Goal: Participate in discussion: Engage in conversation with other users on a specific topic

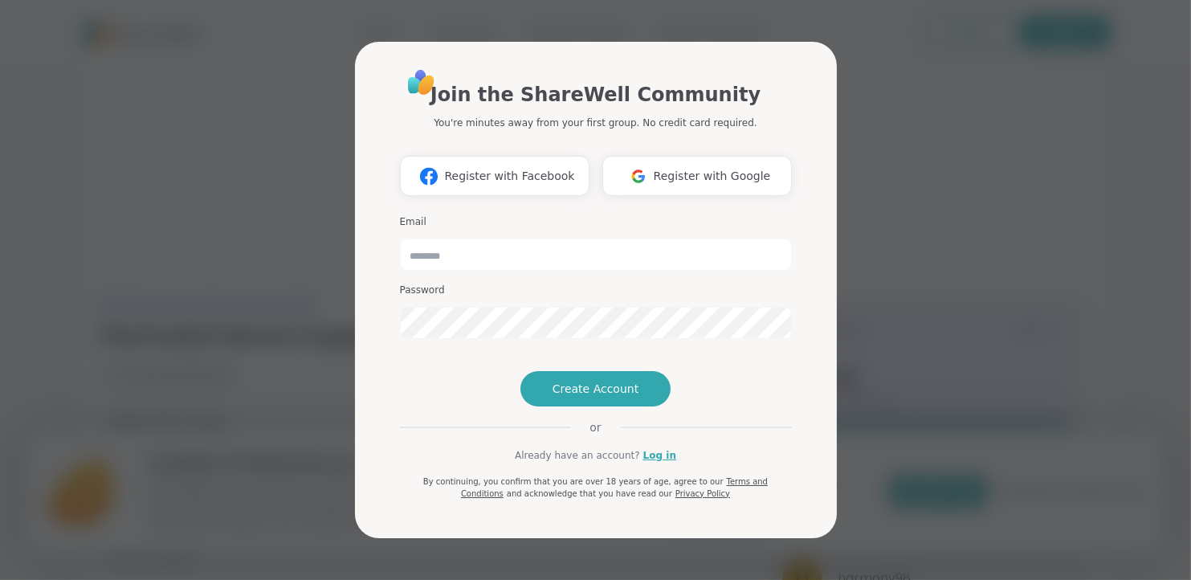
type input "**********"
click at [650, 463] on link "Log in" at bounding box center [660, 455] width 33 height 14
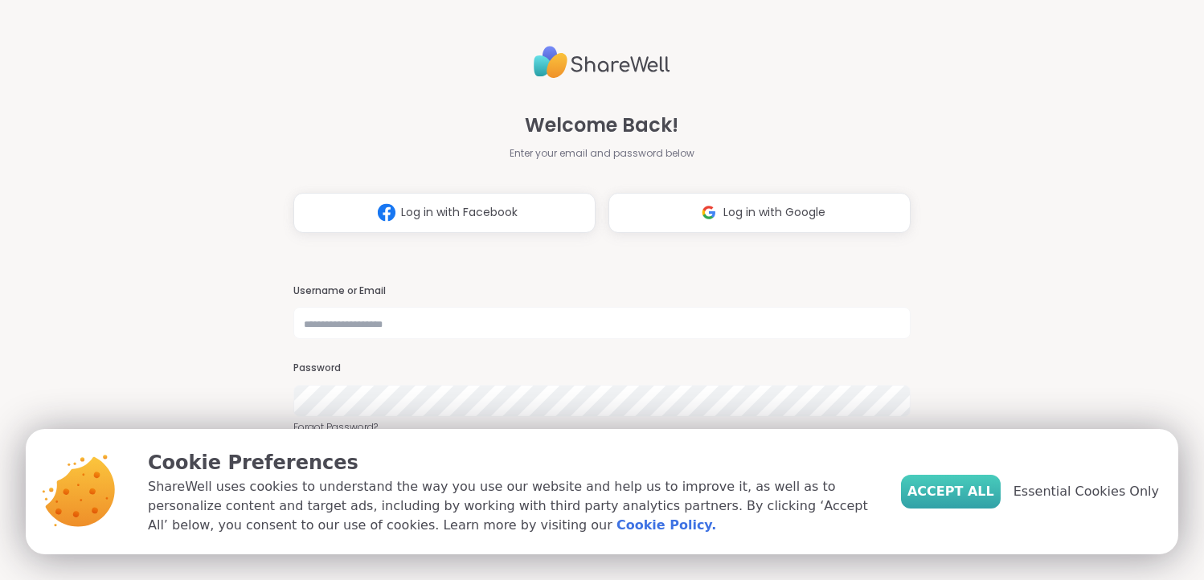
click at [952, 498] on span "Accept All" at bounding box center [950, 491] width 87 height 19
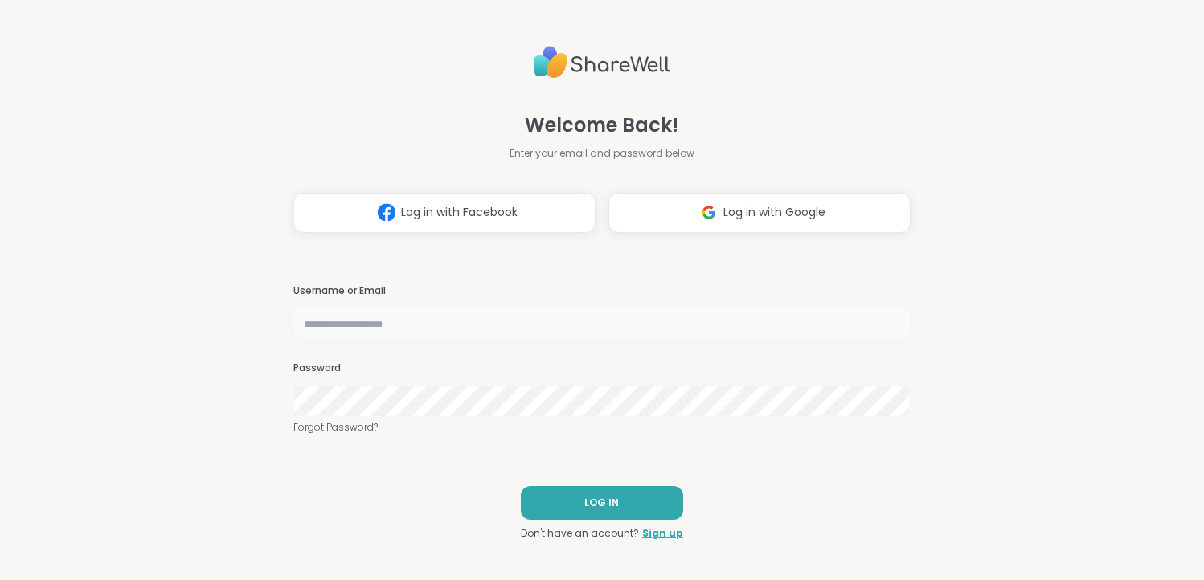
click at [347, 331] on input "text" at bounding box center [601, 323] width 617 height 32
type input "**********"
click at [609, 513] on button "LOG IN" at bounding box center [602, 503] width 162 height 34
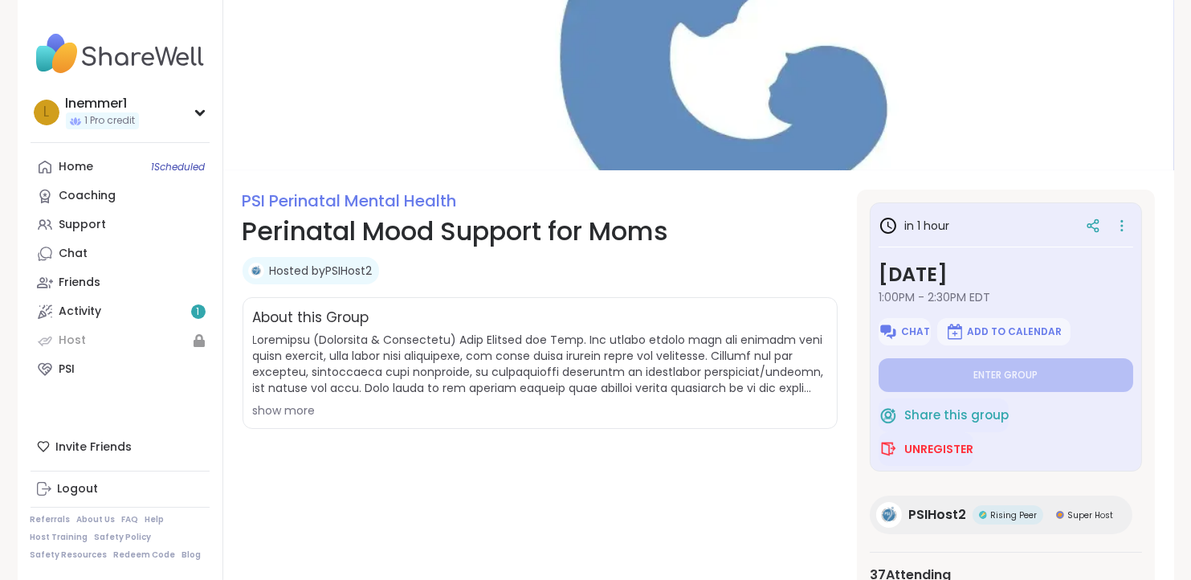
scroll to position [47, 0]
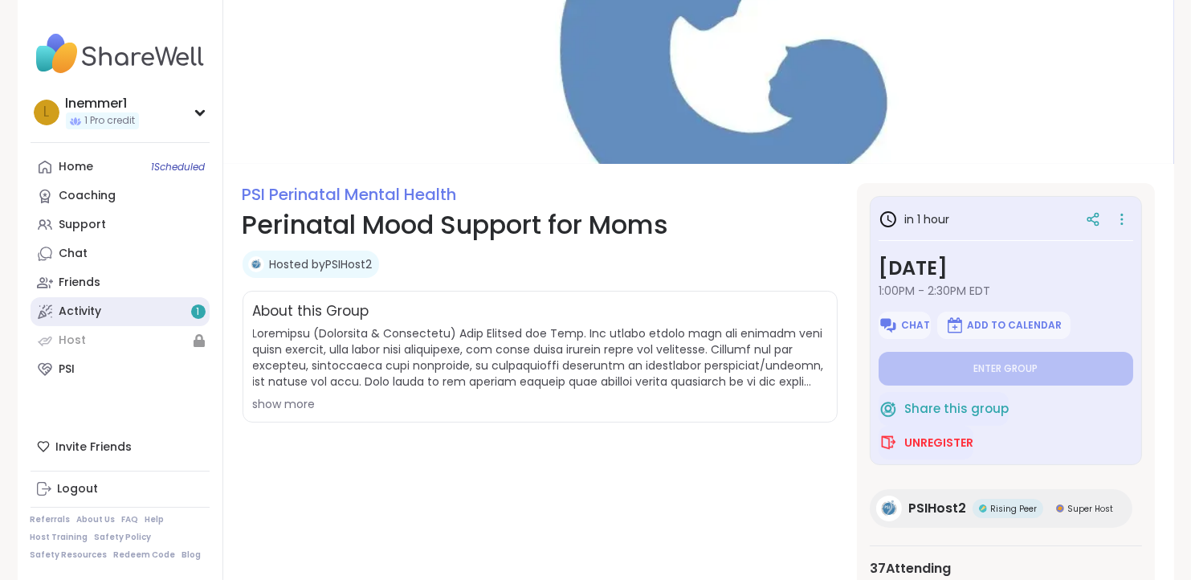
click at [133, 314] on link "Activity 1" at bounding box center [120, 311] width 179 height 29
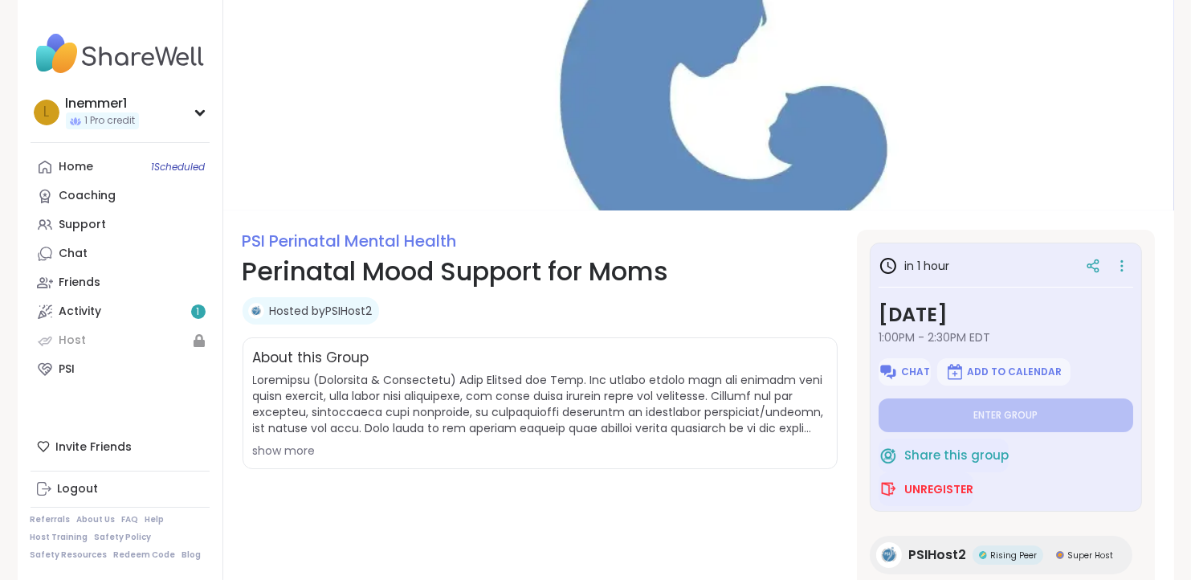
click at [280, 453] on div "show more" at bounding box center [540, 451] width 574 height 16
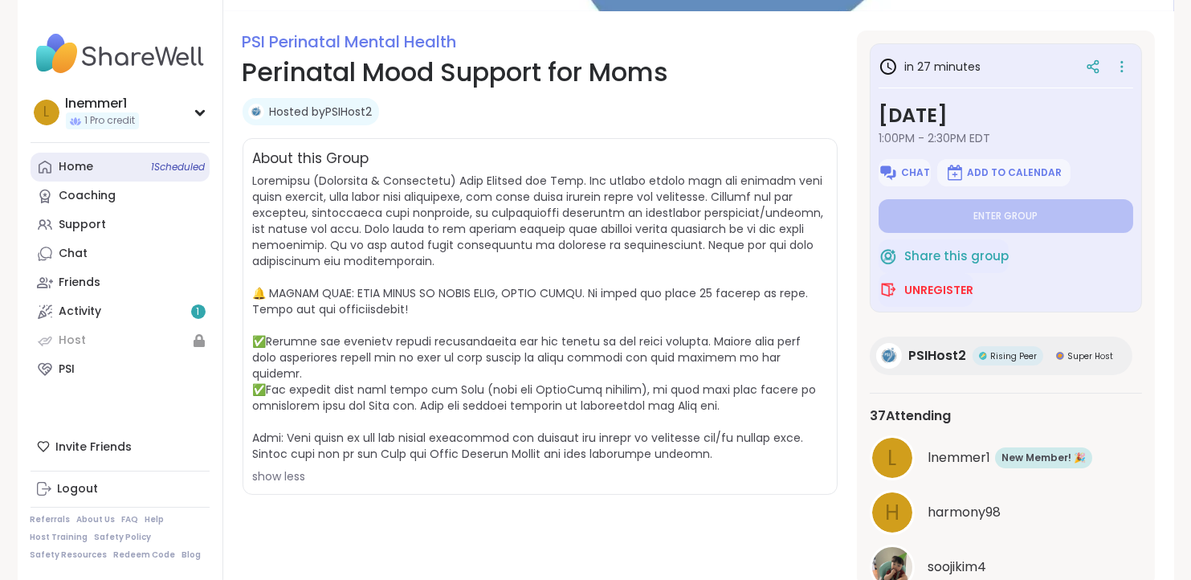
click at [178, 166] on span "1 Scheduled" at bounding box center [179, 167] width 54 height 13
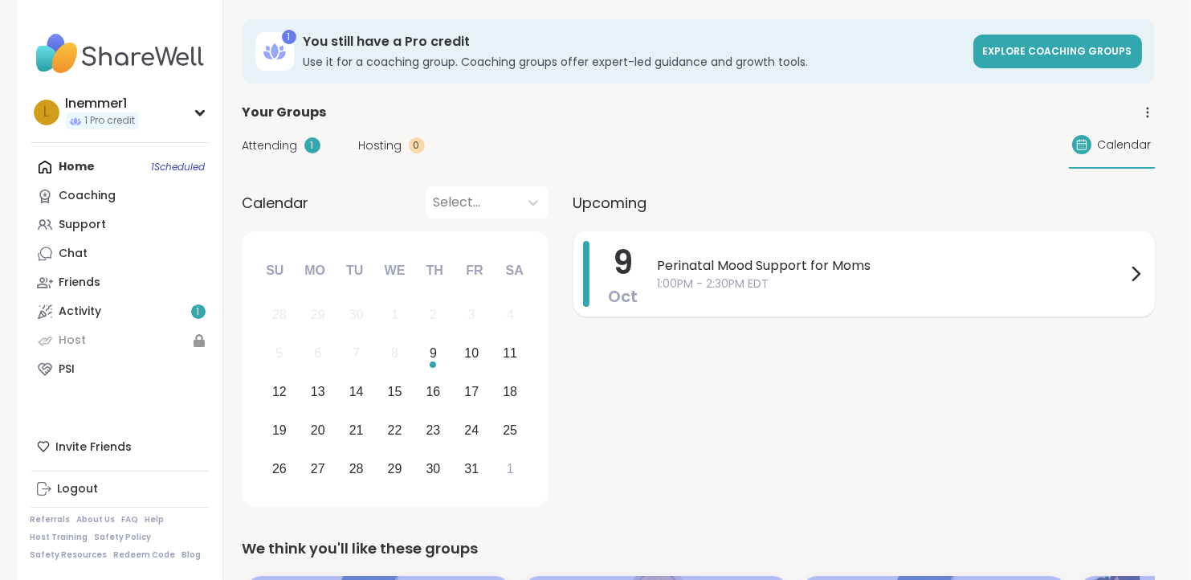
click at [717, 284] on span "1:00PM - 2:30PM EDT" at bounding box center [892, 284] width 468 height 17
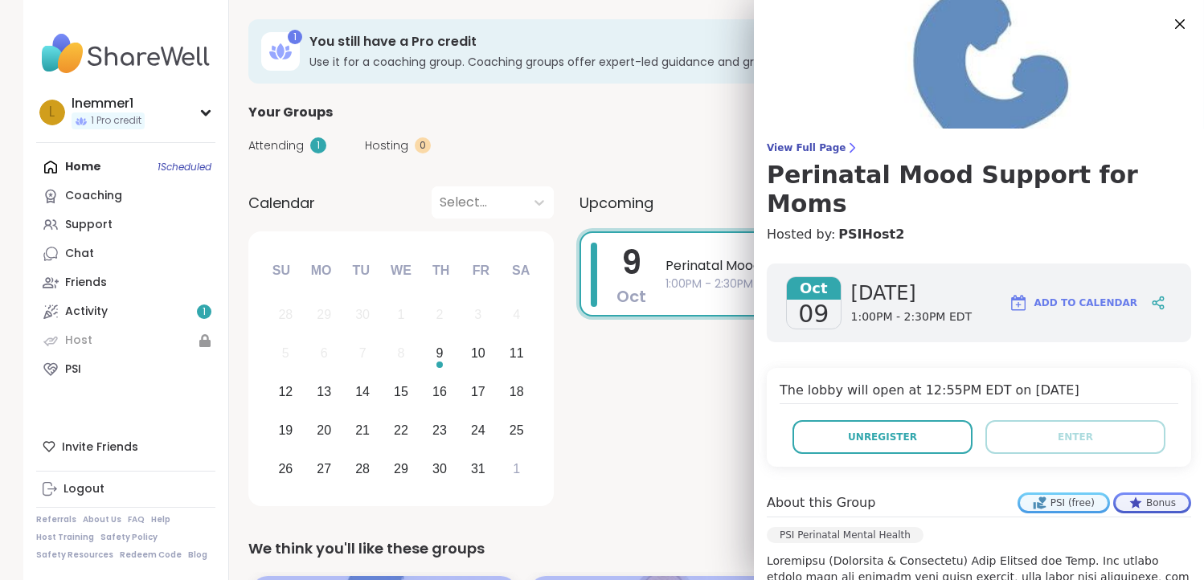
click at [665, 409] on div "[DATE] Perinatal Mood Support for Moms 1:00PM - 2:30PM EDT" at bounding box center [870, 371] width 582 height 280
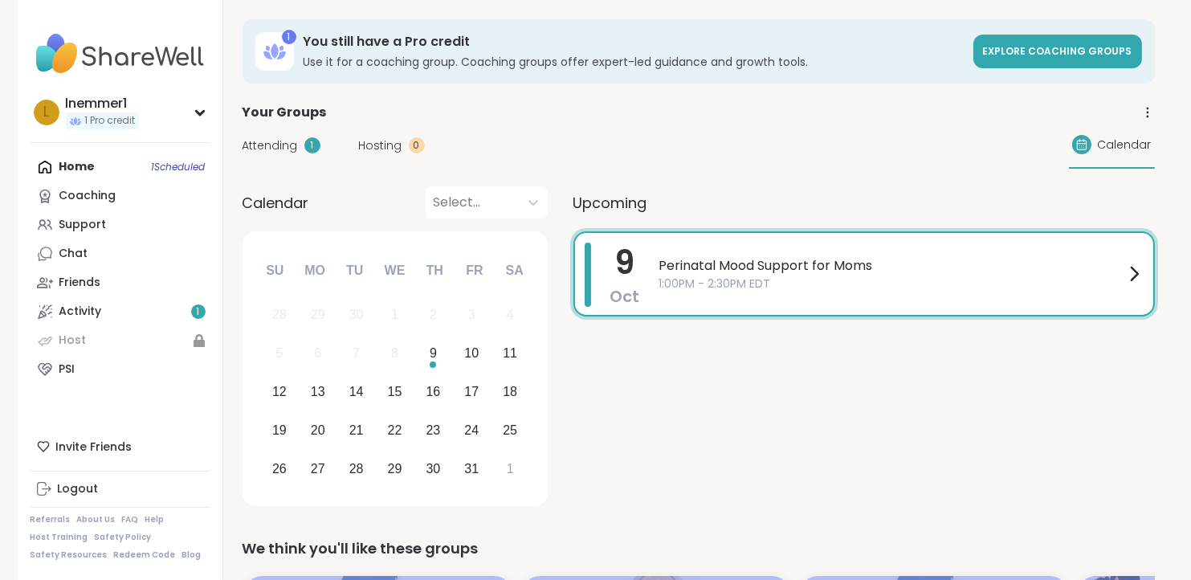
click at [745, 272] on span "Perinatal Mood Support for Moms" at bounding box center [892, 265] width 465 height 19
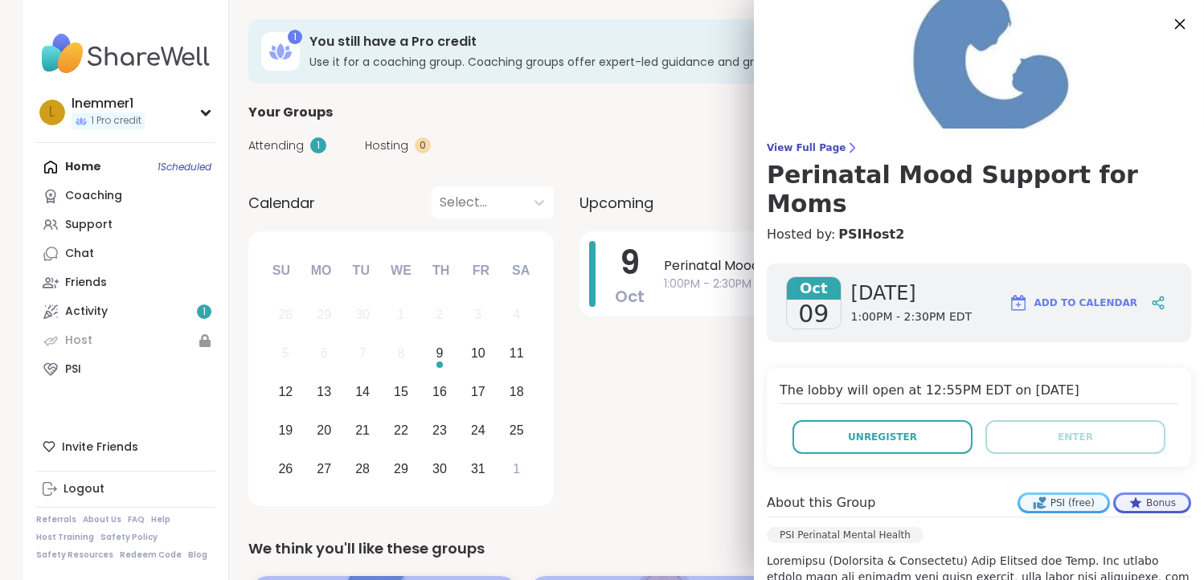
click at [1175, 22] on icon at bounding box center [1180, 24] width 10 height 10
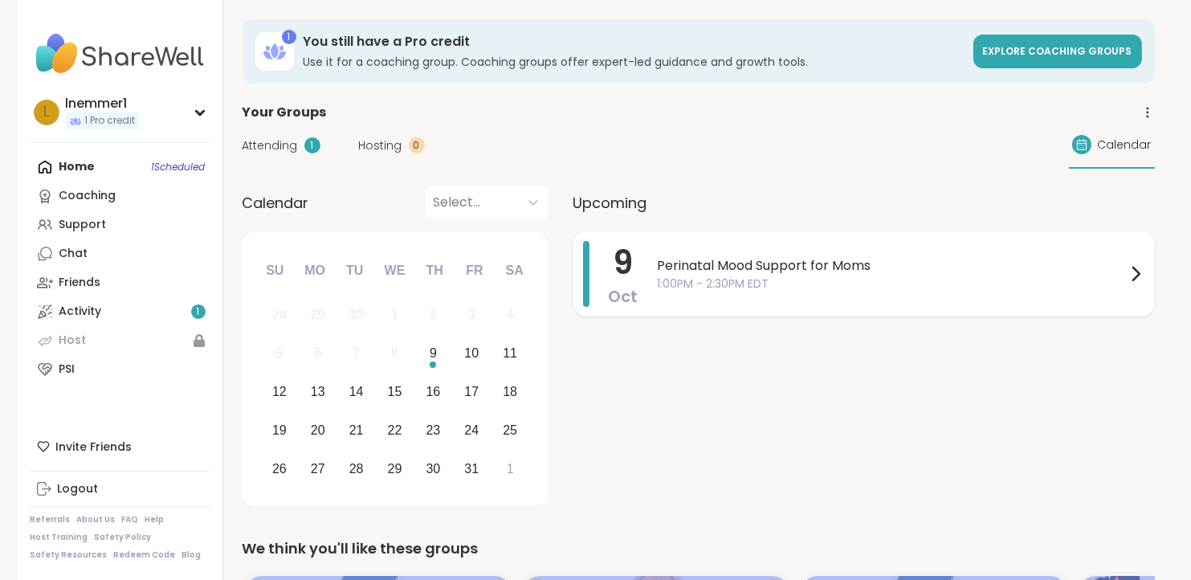
click at [734, 276] on span "1:00PM - 2:30PM EDT" at bounding box center [892, 284] width 468 height 17
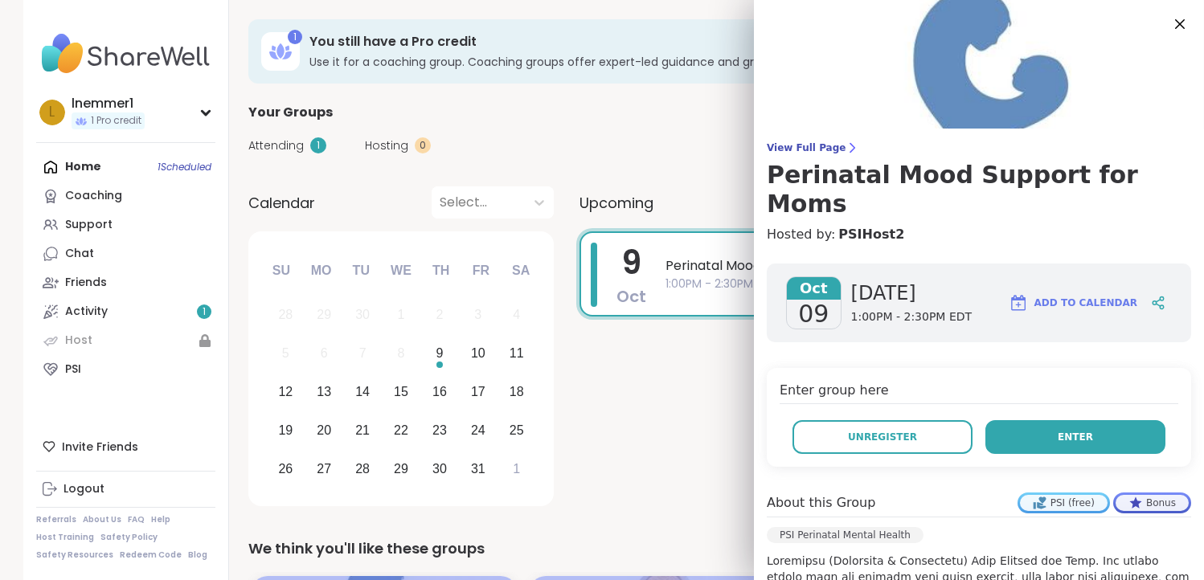
click at [1039, 420] on button "Enter" at bounding box center [1075, 437] width 180 height 34
click at [1057, 430] on span "Enter" at bounding box center [1074, 437] width 35 height 14
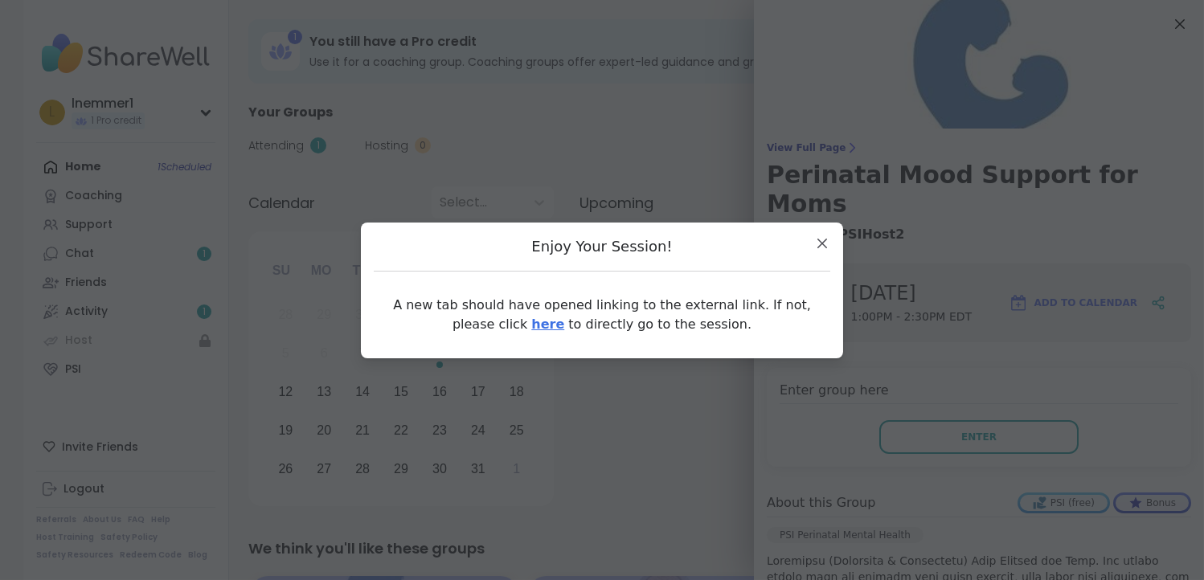
click at [531, 323] on link "here" at bounding box center [547, 324] width 33 height 15
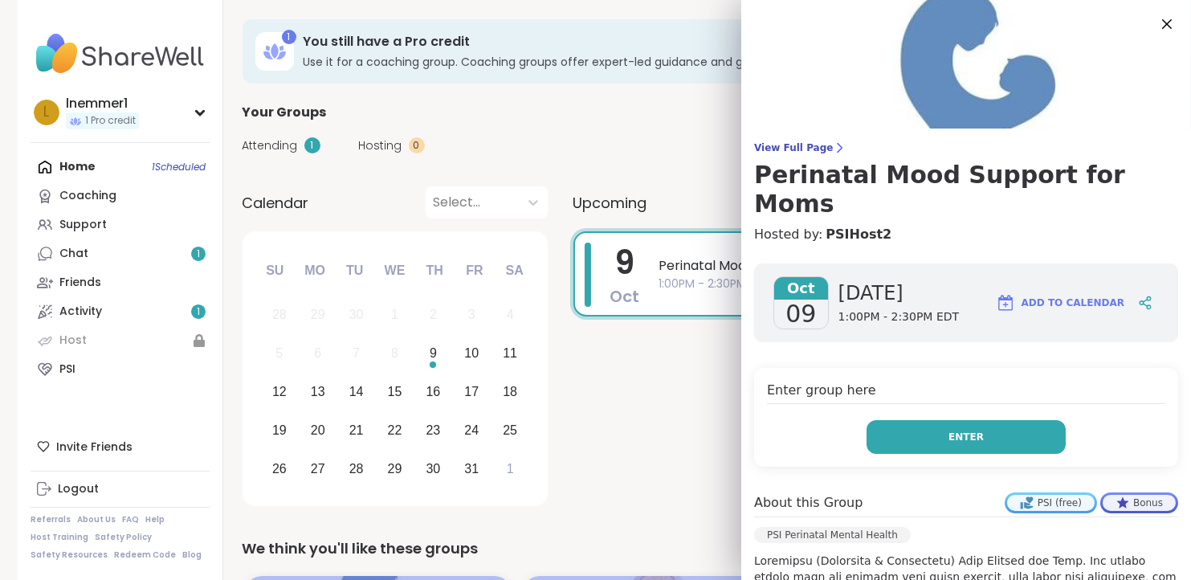
click at [982, 420] on button "Enter" at bounding box center [966, 437] width 199 height 34
